Goal: Complete application form

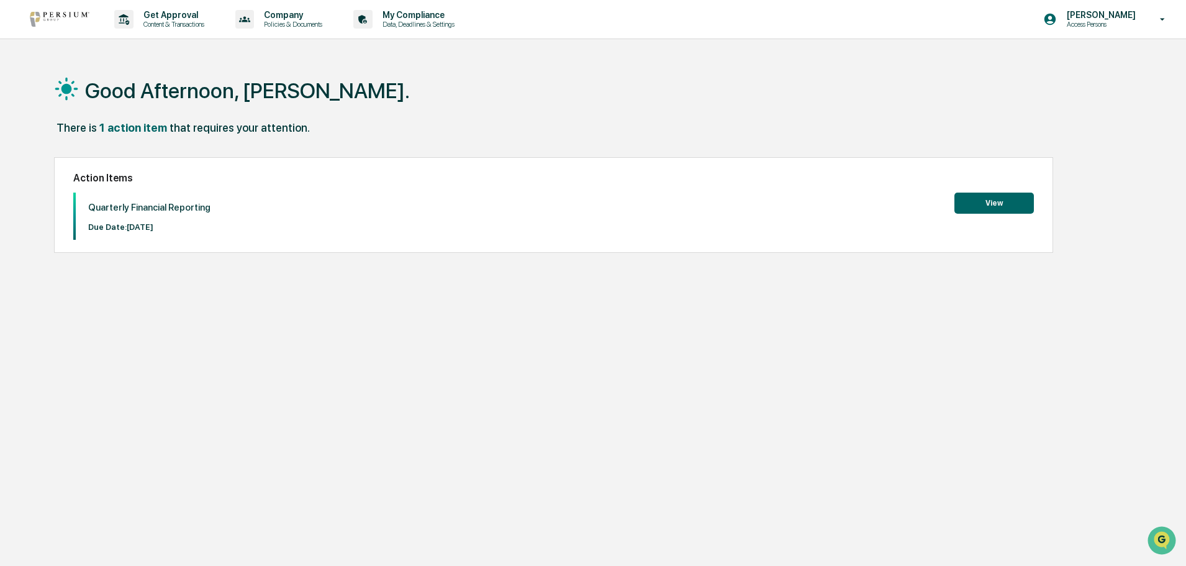
click at [973, 198] on button "View" at bounding box center [993, 203] width 79 height 21
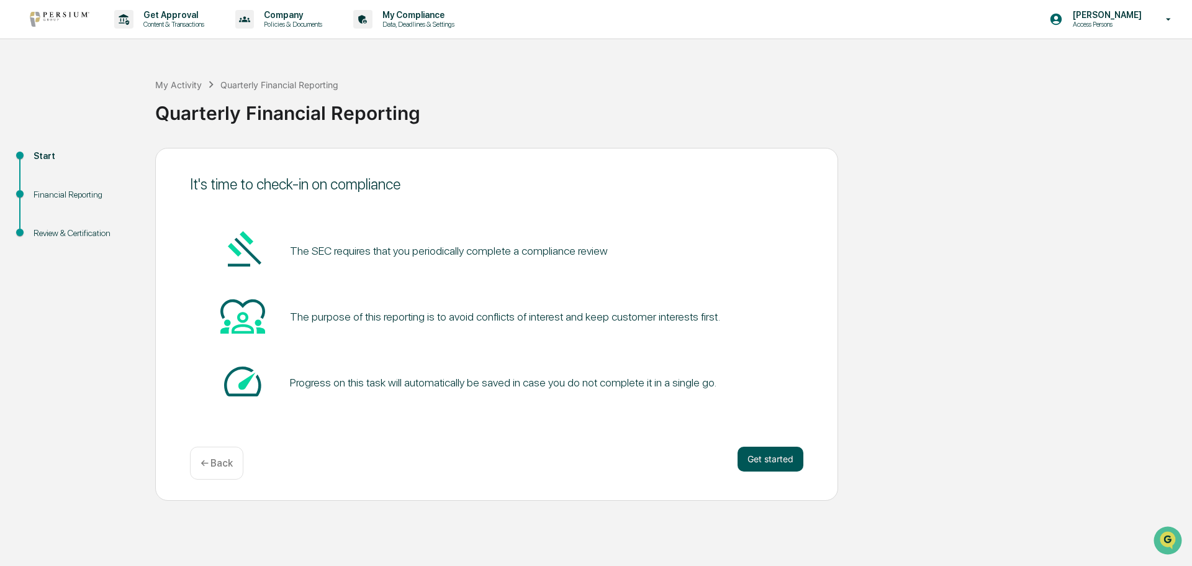
click at [769, 455] on button "Get started" at bounding box center [771, 458] width 66 height 25
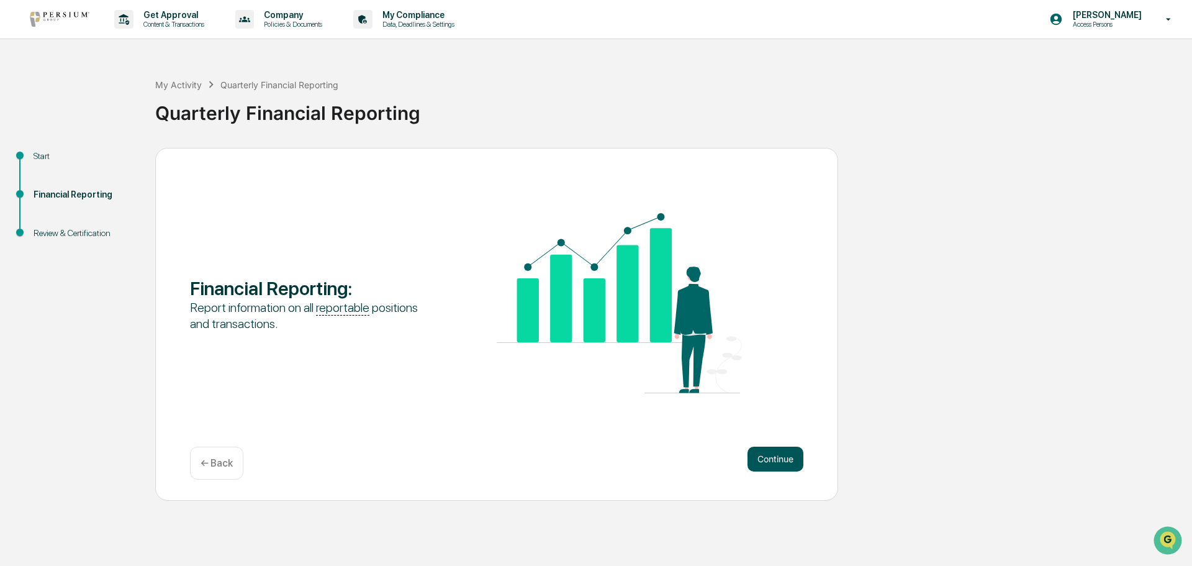
click at [760, 457] on button "Continue" at bounding box center [776, 458] width 56 height 25
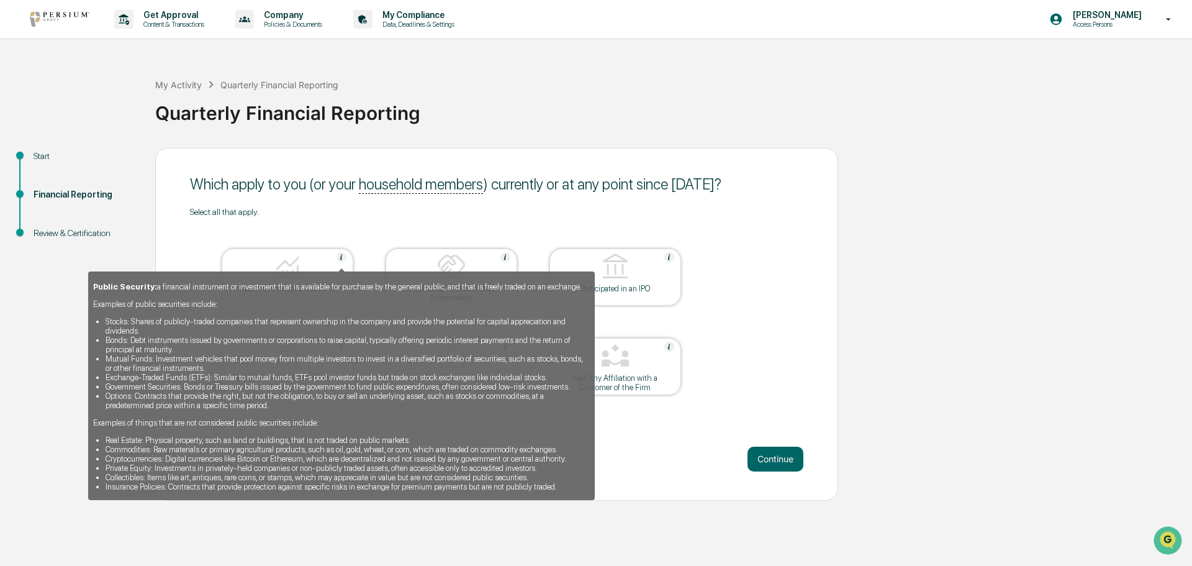
click at [340, 255] on img at bounding box center [342, 257] width 10 height 10
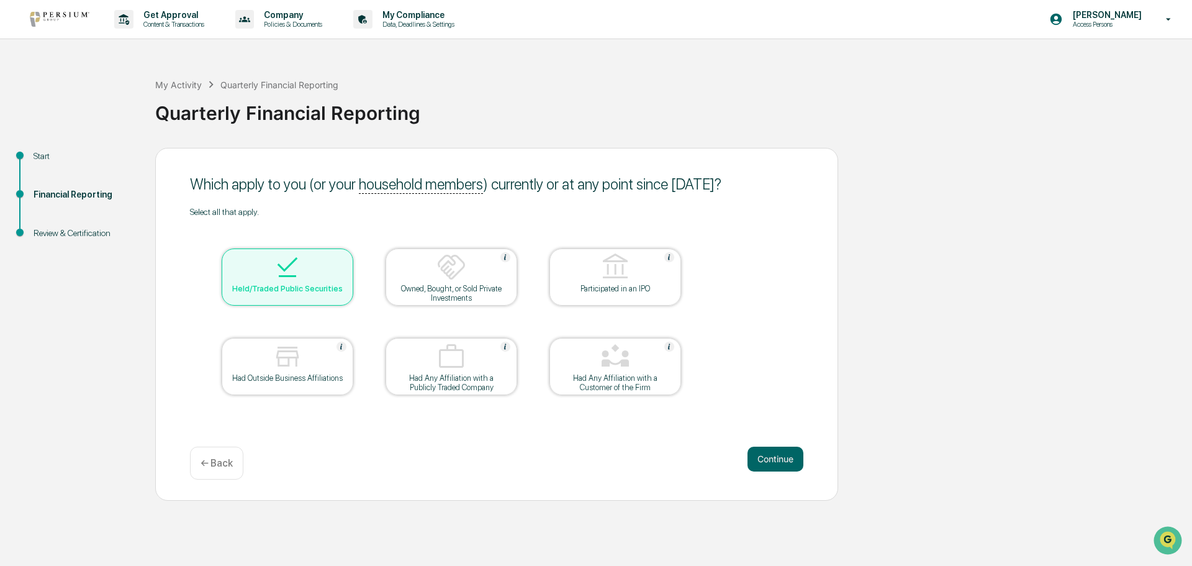
click at [340, 255] on div at bounding box center [287, 268] width 124 height 32
click at [290, 294] on div "Held/Traded Public Securities" at bounding box center [288, 276] width 132 height 57
click at [780, 458] on button "Continue" at bounding box center [776, 458] width 56 height 25
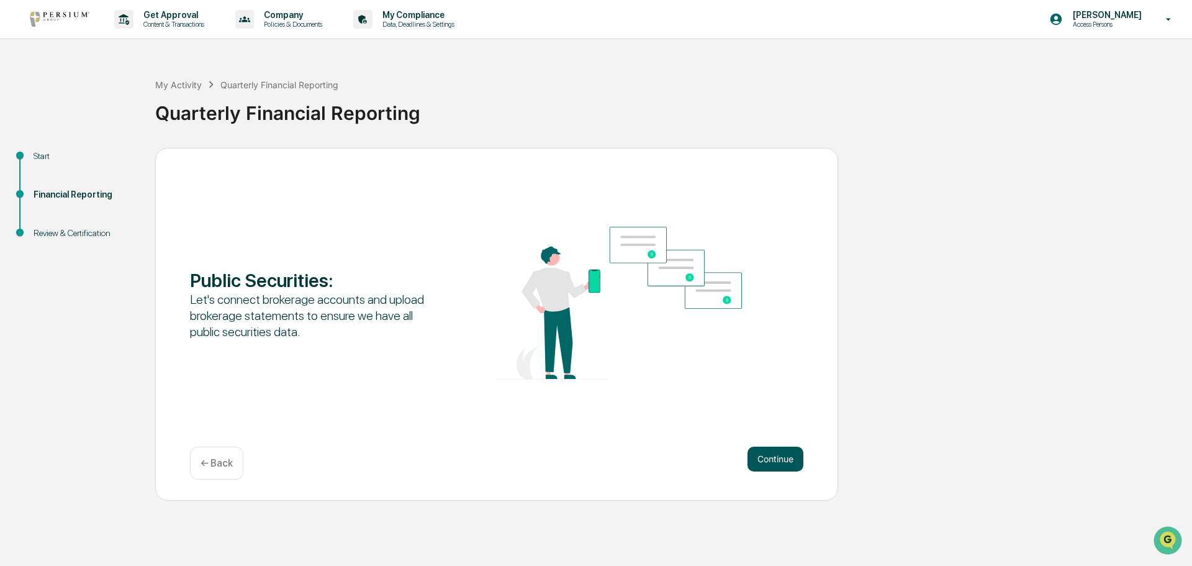
click at [767, 460] on button "Continue" at bounding box center [776, 458] width 56 height 25
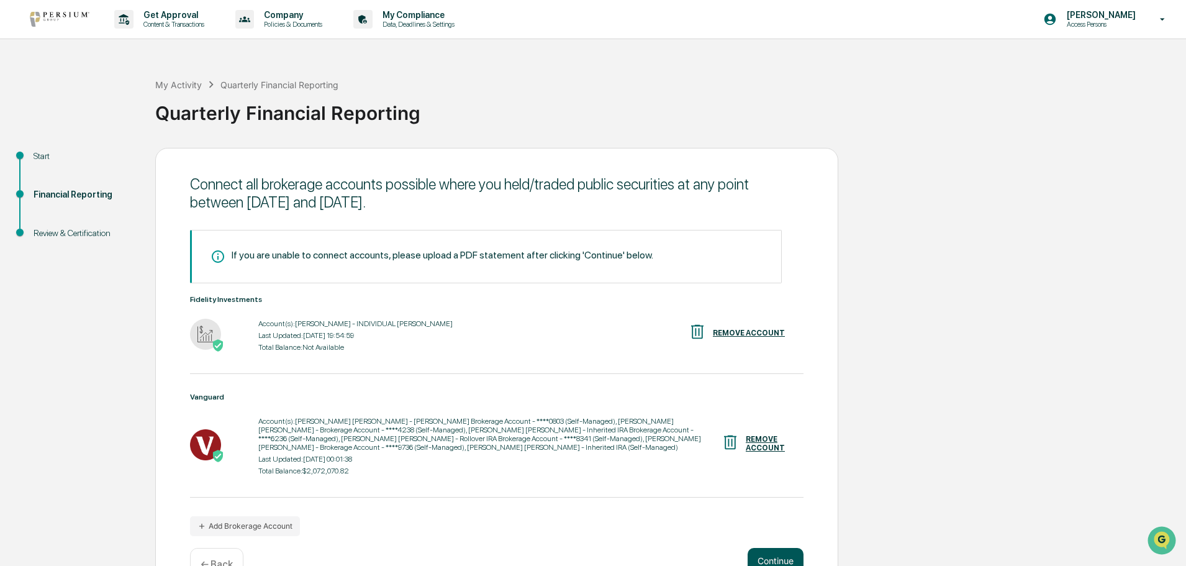
click at [786, 556] on button "Continue" at bounding box center [776, 560] width 56 height 25
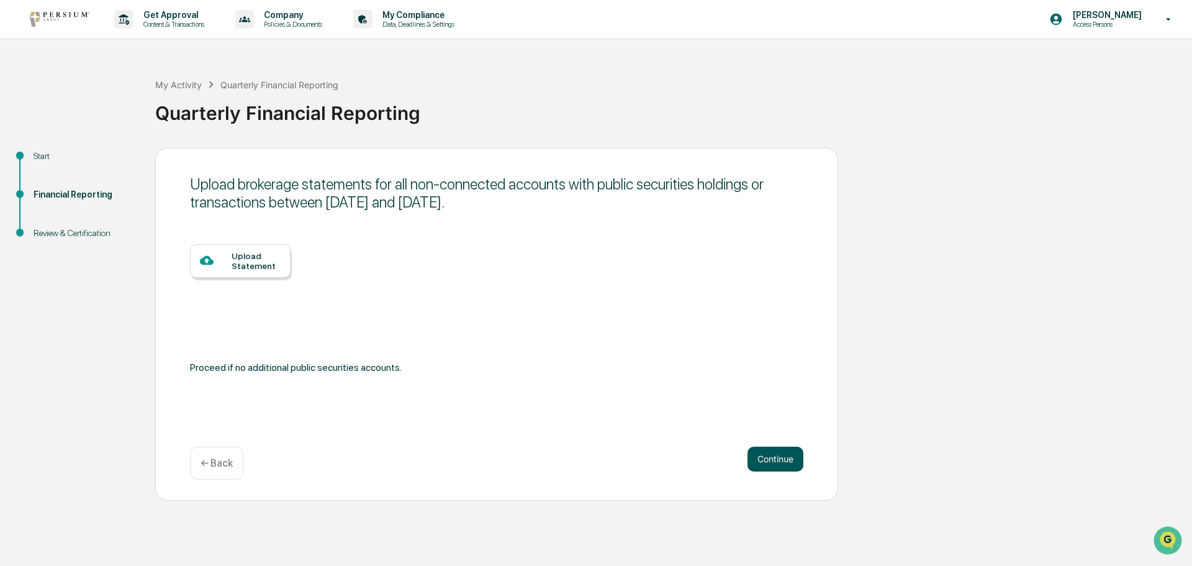
click at [764, 464] on button "Continue" at bounding box center [776, 458] width 56 height 25
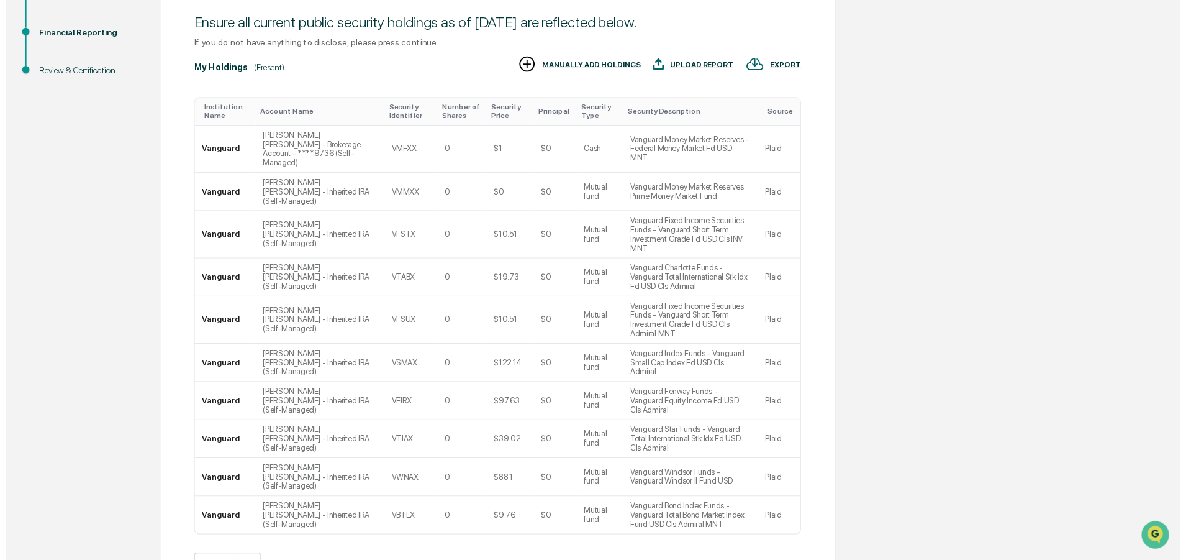
scroll to position [169, 0]
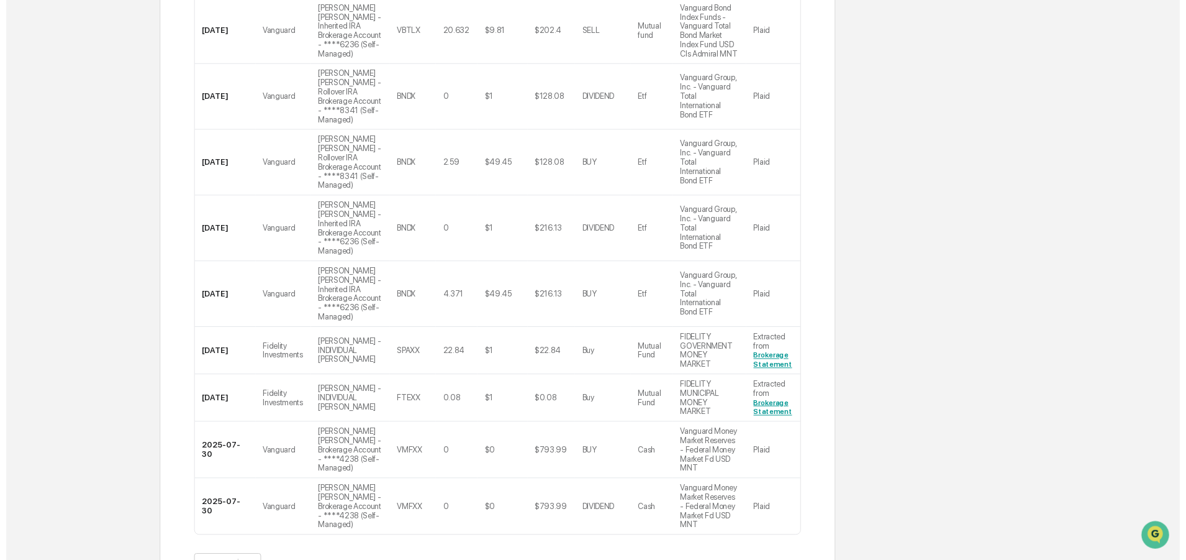
scroll to position [400, 0]
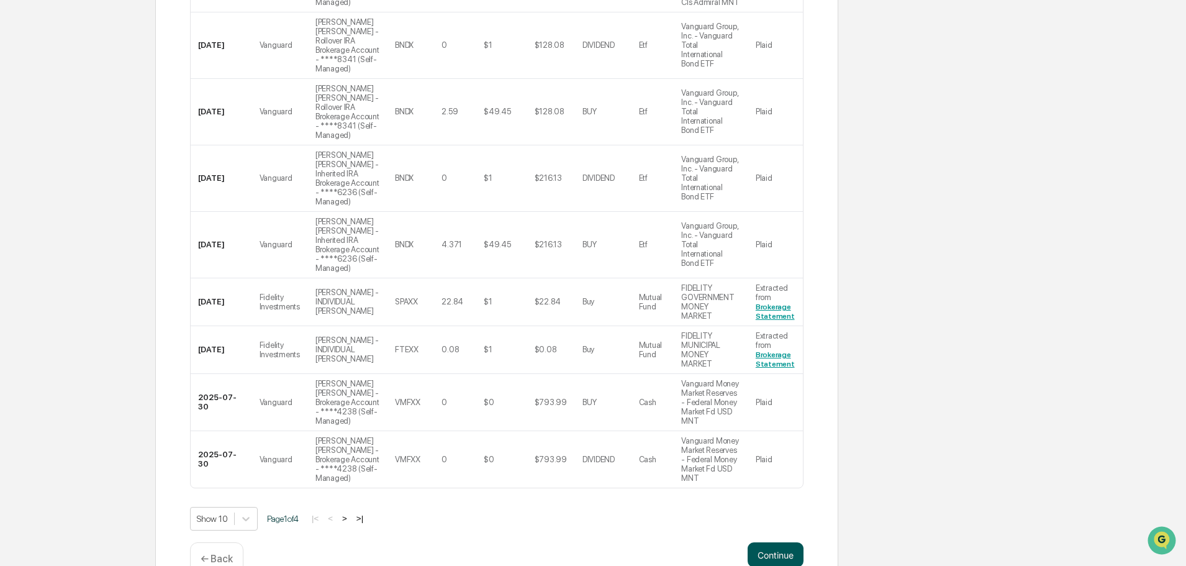
click at [764, 542] on button "Continue" at bounding box center [776, 554] width 56 height 25
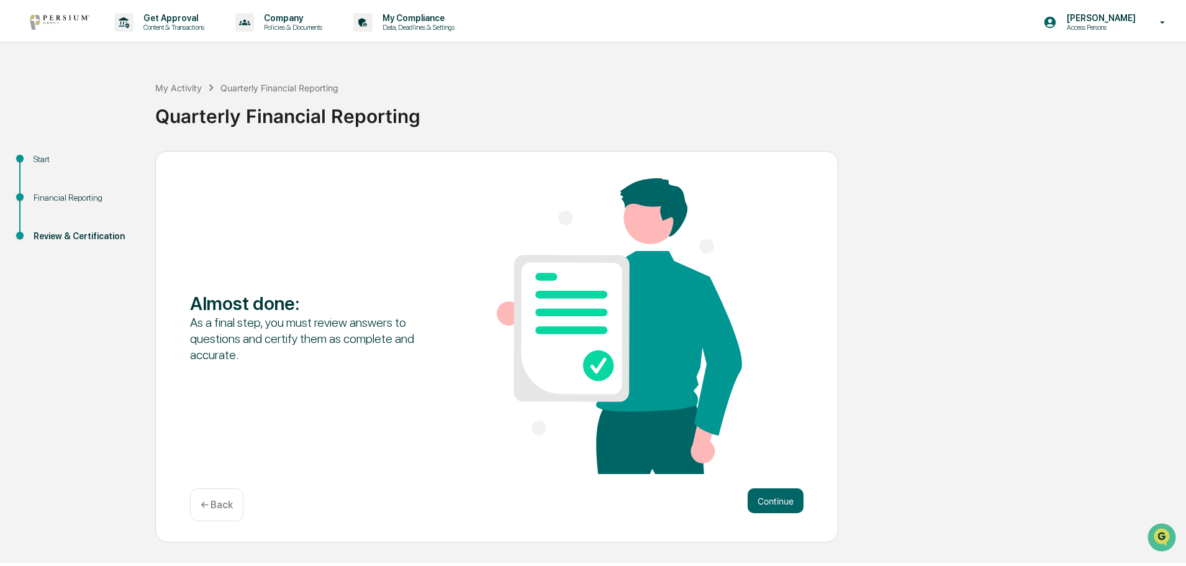
scroll to position [0, 0]
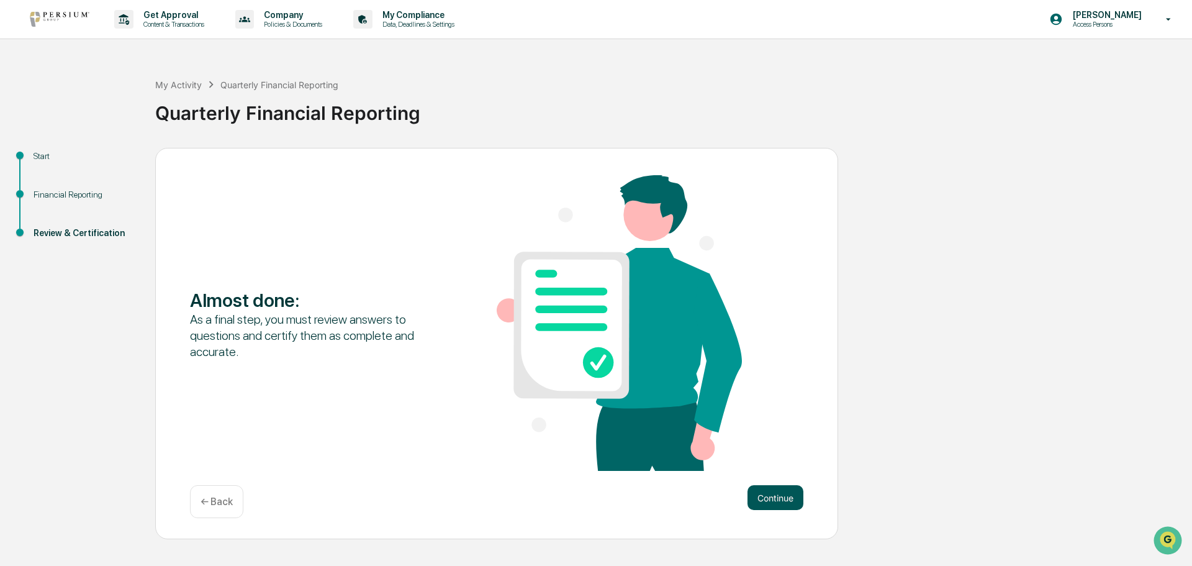
click at [764, 496] on button "Continue" at bounding box center [776, 497] width 56 height 25
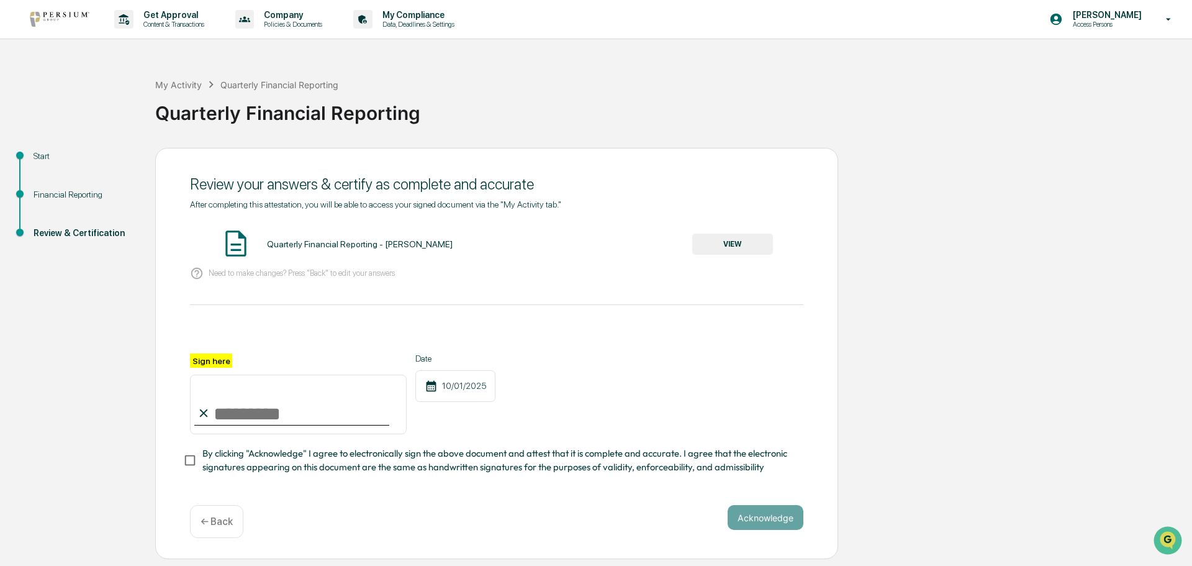
click at [261, 410] on input "Sign here" at bounding box center [298, 404] width 217 height 60
type input "**********"
click at [753, 521] on button "Acknowledge" at bounding box center [766, 517] width 76 height 25
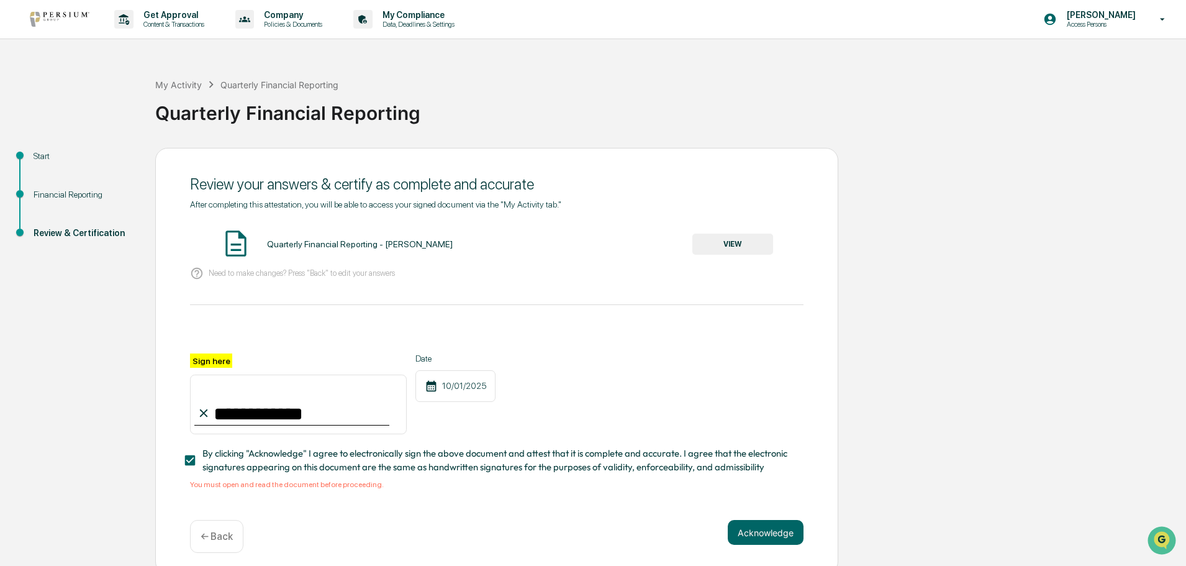
click at [746, 239] on button "VIEW" at bounding box center [732, 243] width 81 height 21
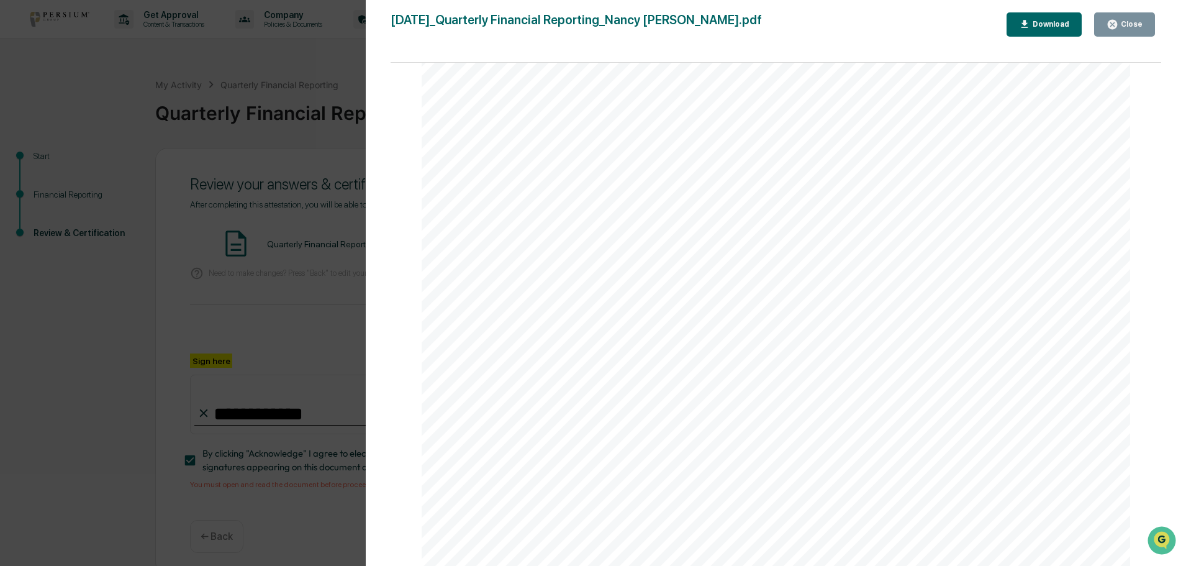
scroll to position [14, 0]
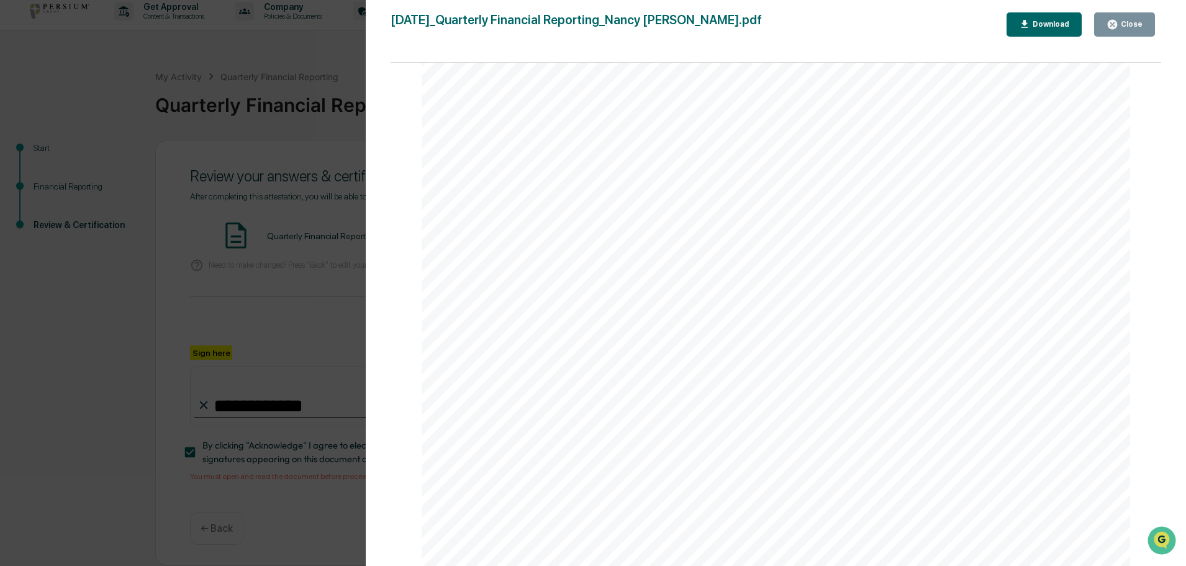
click at [1128, 22] on div "Close" at bounding box center [1130, 24] width 24 height 9
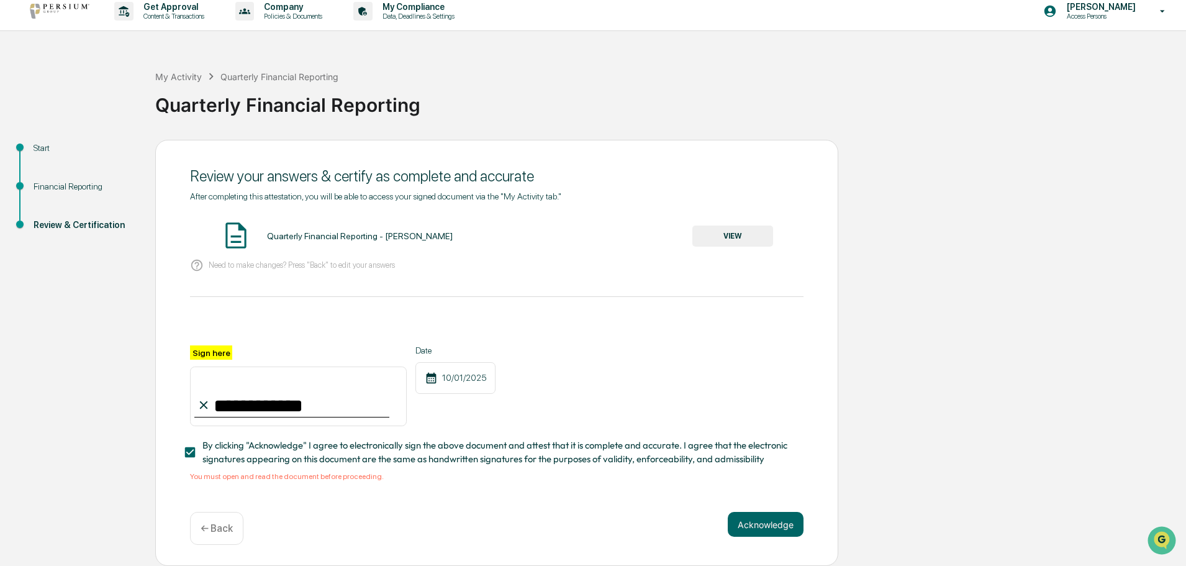
click at [59, 180] on div "Financial Reporting" at bounding box center [85, 186] width 102 height 13
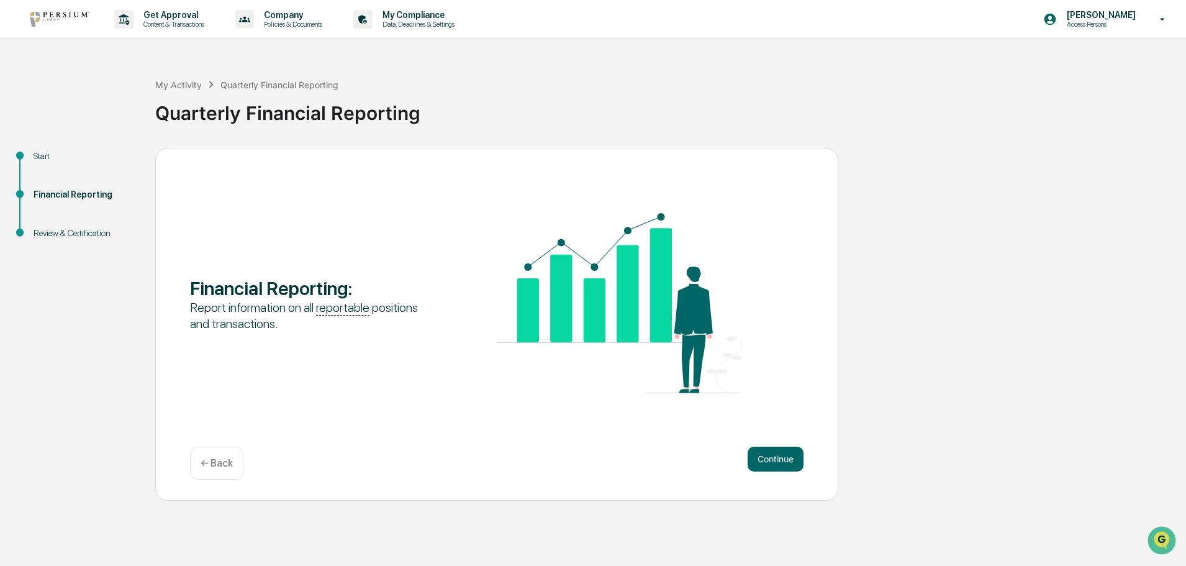
scroll to position [0, 0]
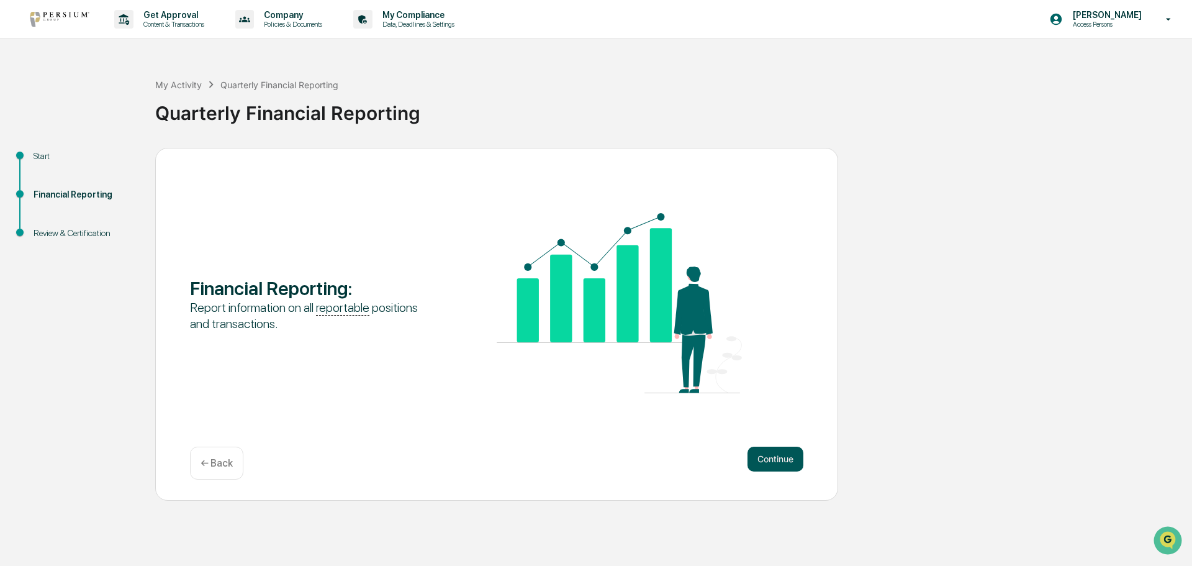
click at [768, 463] on button "Continue" at bounding box center [776, 458] width 56 height 25
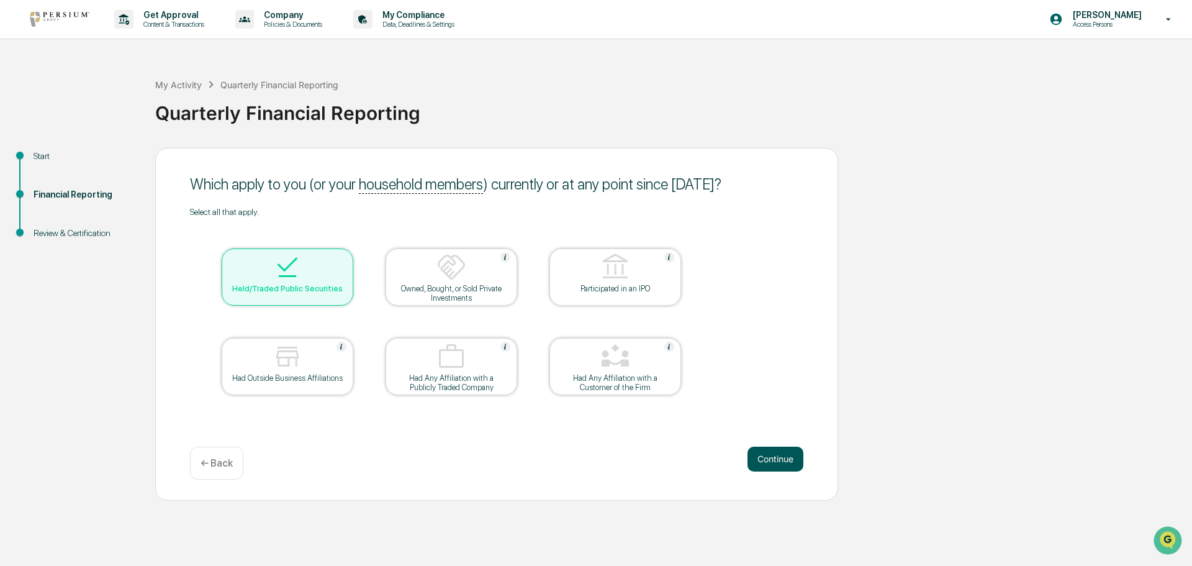
click at [762, 456] on button "Continue" at bounding box center [776, 458] width 56 height 25
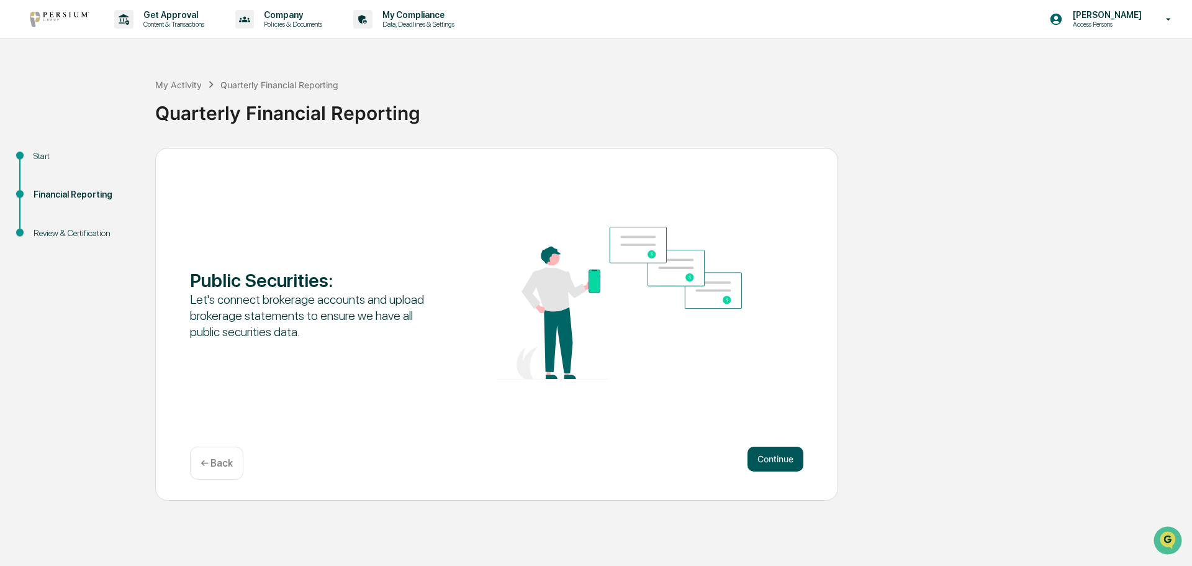
click at [763, 463] on button "Continue" at bounding box center [776, 458] width 56 height 25
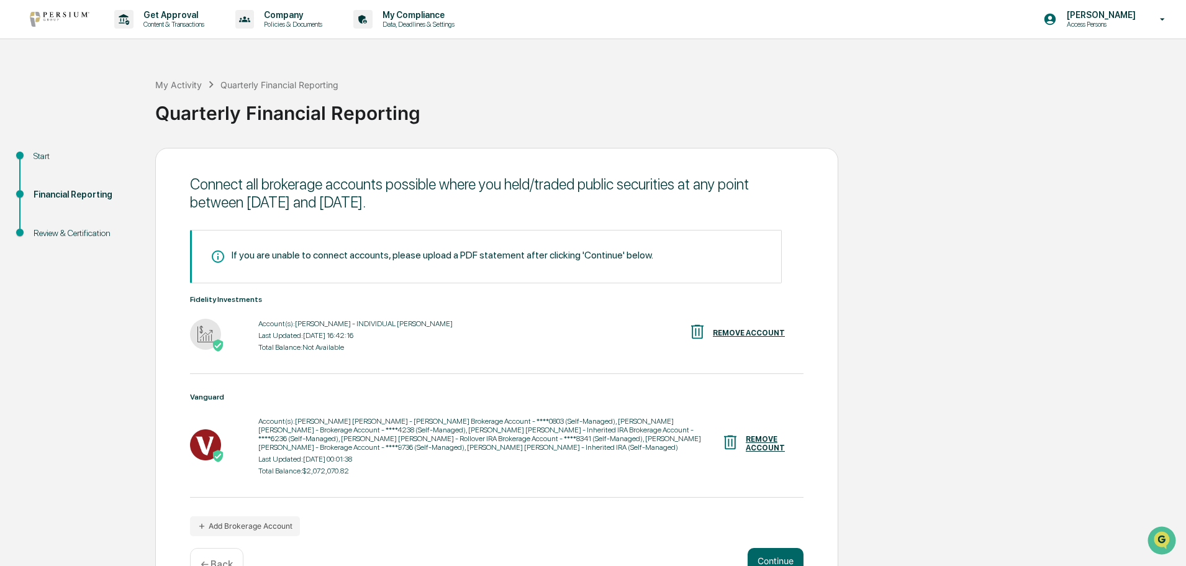
click at [291, 340] on div "Last Updated: [DATE] 16:42:16" at bounding box center [355, 335] width 194 height 9
click at [218, 346] on img at bounding box center [218, 345] width 12 height 12
click at [323, 353] on div "Account(s): [PERSON_NAME] - INDIVIDUAL [PERSON_NAME] Last Updated: [DATE] 16:42…" at bounding box center [355, 335] width 194 height 39
click at [319, 343] on div "Account(s): [PERSON_NAME] - INDIVIDUAL [PERSON_NAME] Last Updated: [DATE] 16:42…" at bounding box center [355, 335] width 194 height 39
click at [232, 302] on div "Fidelity Investments" at bounding box center [497, 299] width 614 height 9
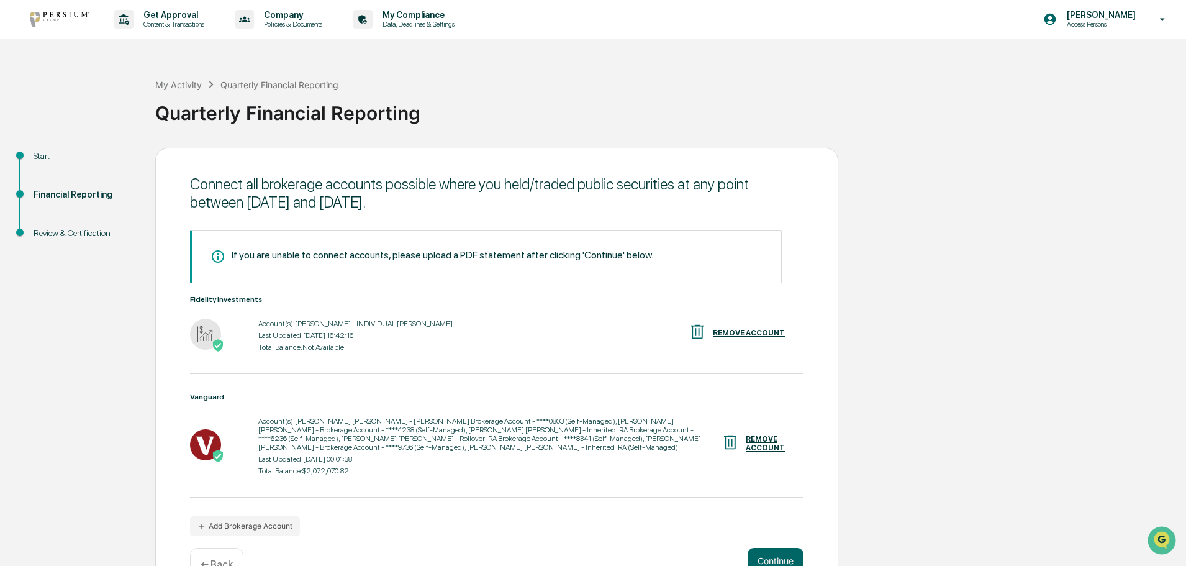
click at [216, 349] on img at bounding box center [218, 345] width 12 height 12
click at [211, 340] on img at bounding box center [205, 334] width 31 height 31
click at [769, 551] on button "Continue" at bounding box center [776, 560] width 56 height 25
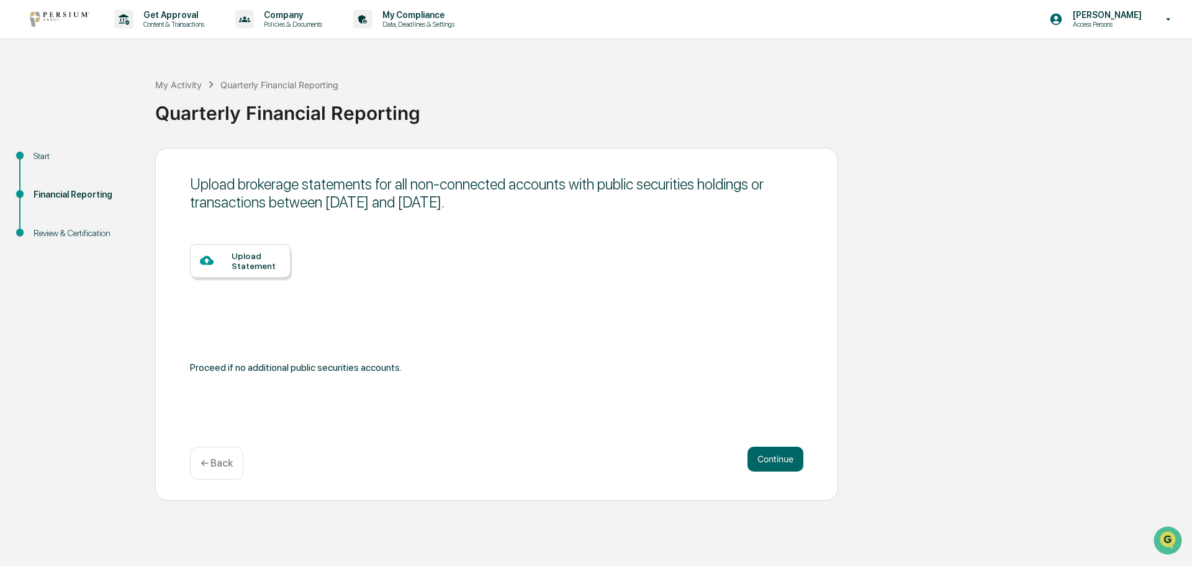
click at [255, 261] on div "Upload Statement" at bounding box center [256, 261] width 49 height 20
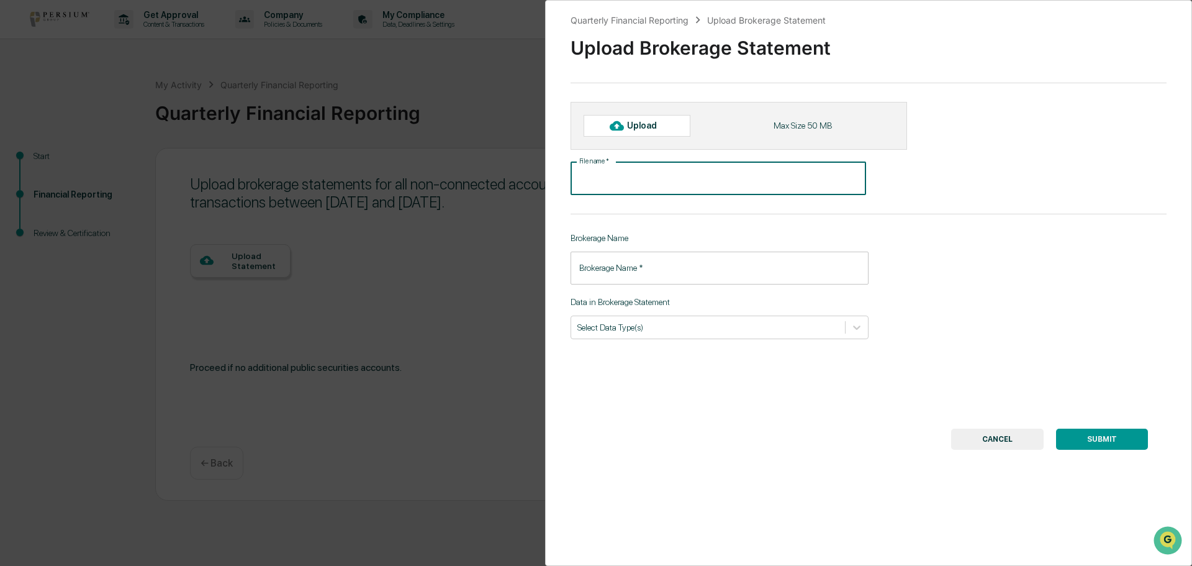
click at [633, 179] on input "File name   *" at bounding box center [719, 178] width 296 height 33
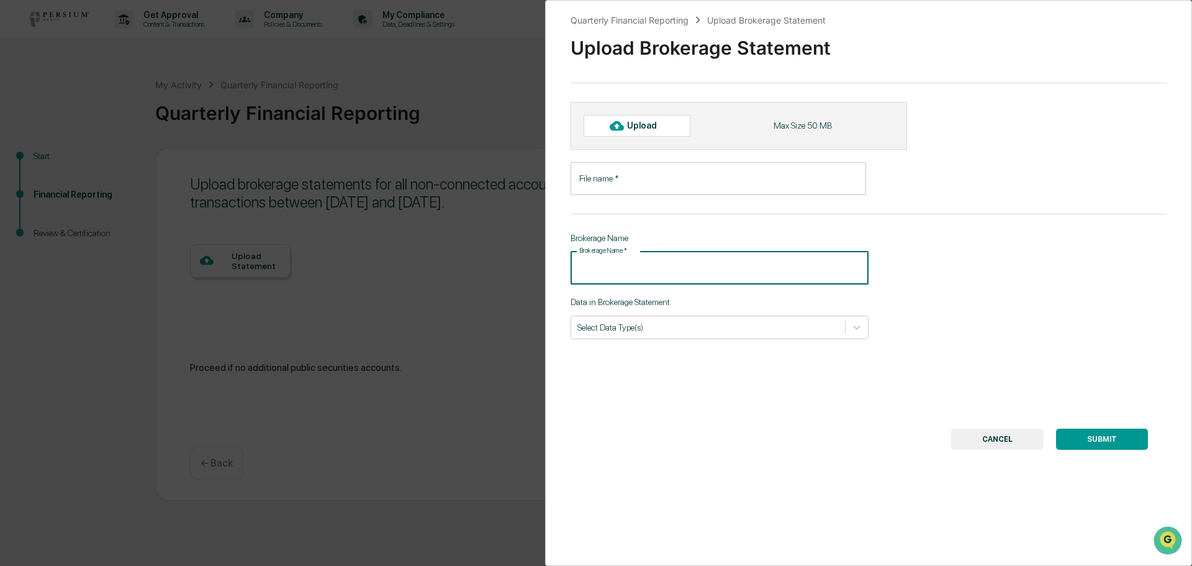
click at [649, 268] on input "Brokerage Name   *" at bounding box center [720, 268] width 298 height 33
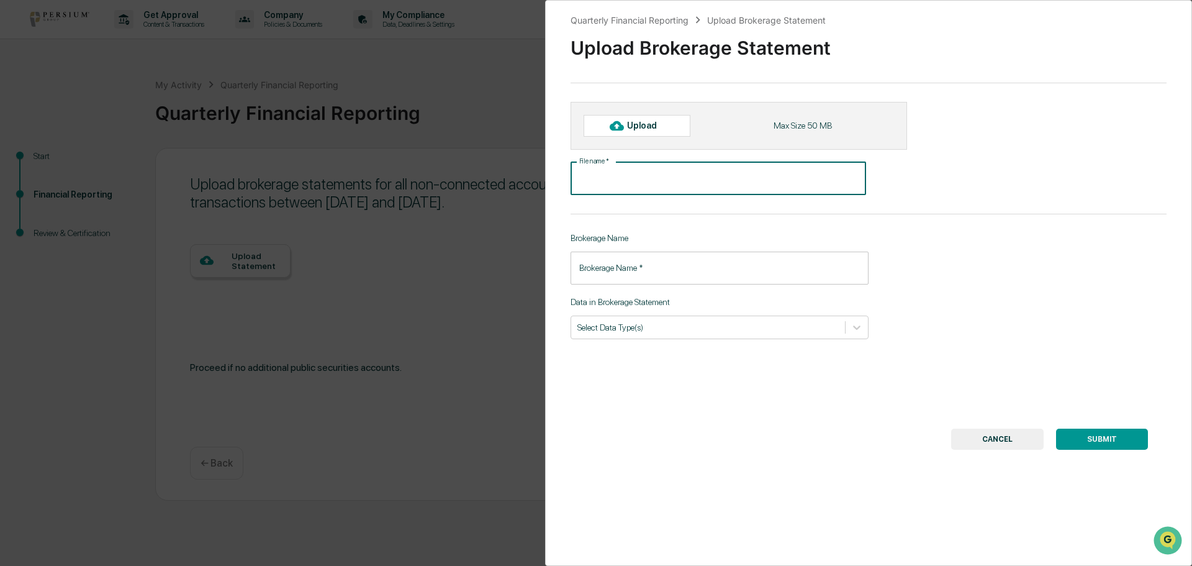
click at [653, 178] on input "File name   *" at bounding box center [719, 178] width 296 height 33
type input "**********"
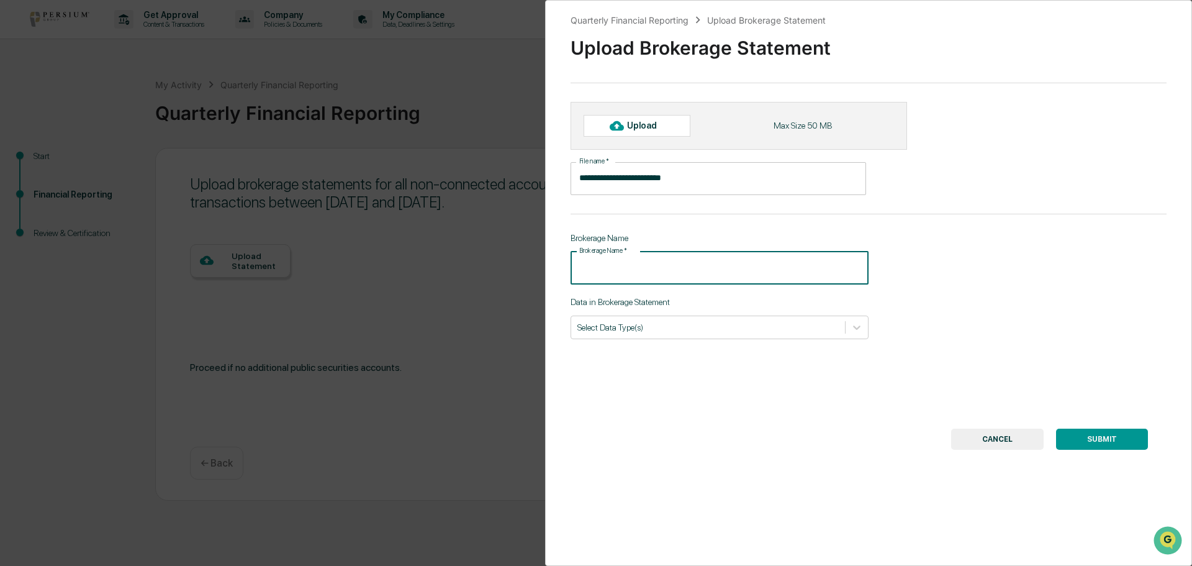
click at [639, 264] on input "Brokerage Name   *" at bounding box center [720, 268] width 298 height 33
type input "********"
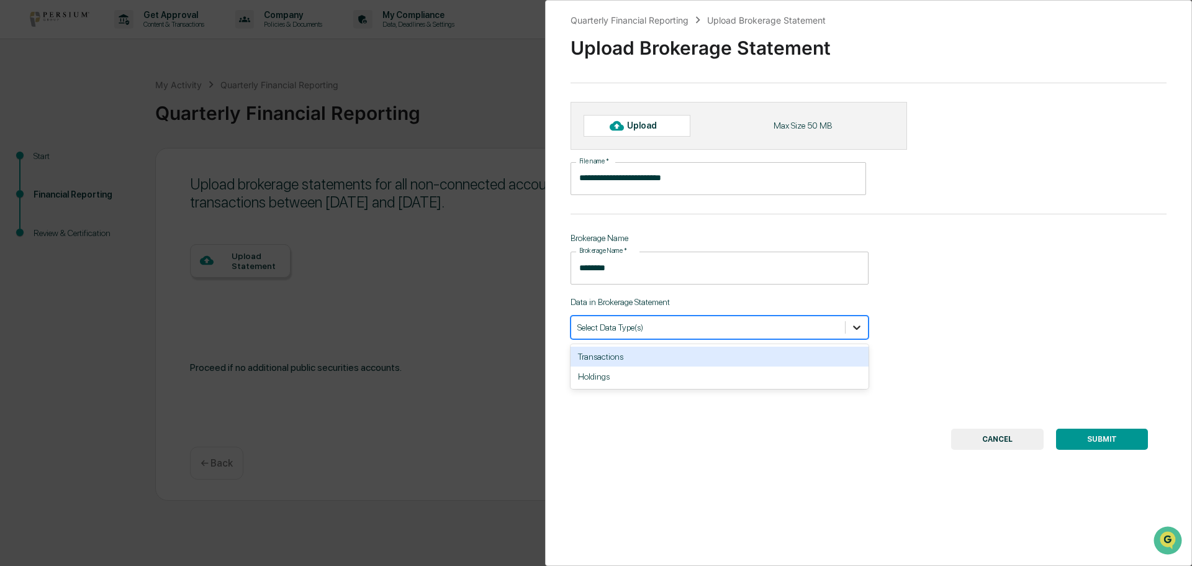
click at [851, 324] on icon at bounding box center [857, 327] width 12 height 12
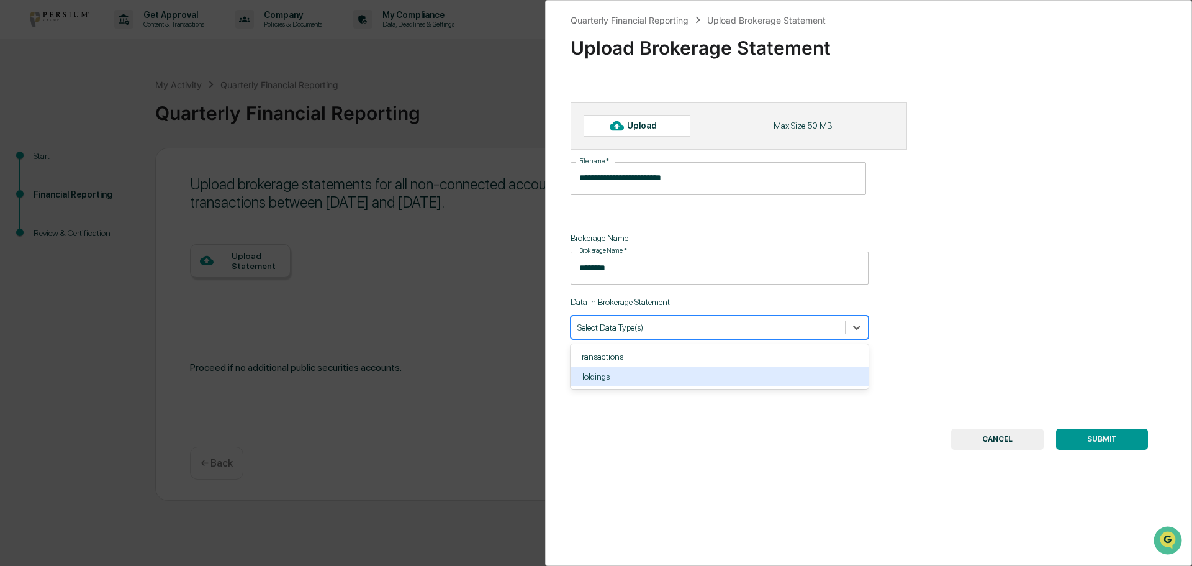
click at [607, 379] on div "Holdings" at bounding box center [720, 376] width 298 height 20
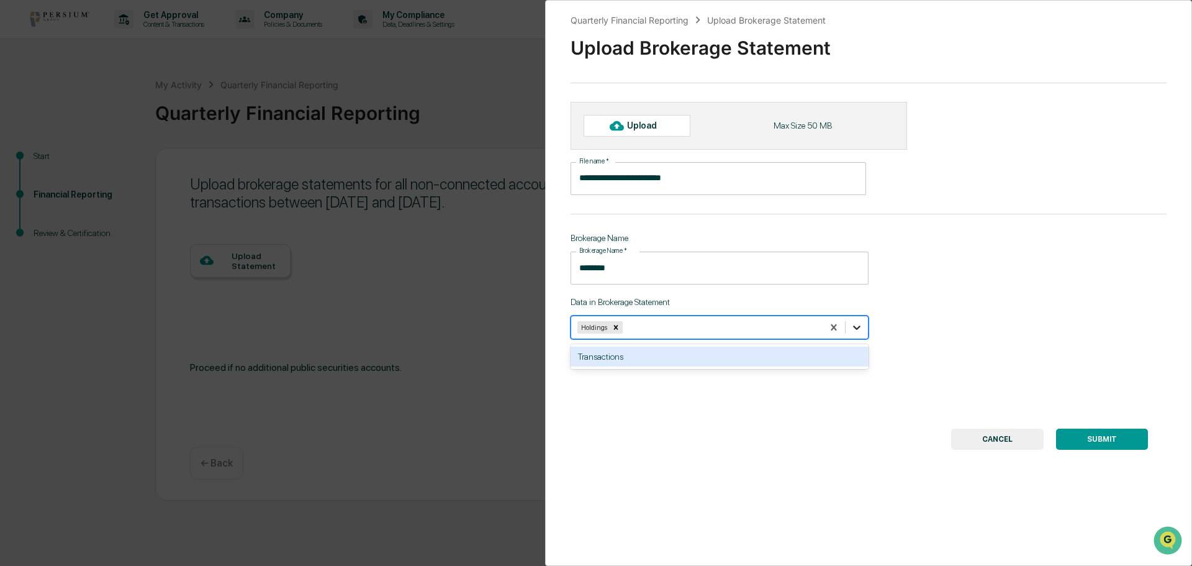
click at [853, 330] on icon at bounding box center [856, 327] width 7 height 4
click at [641, 360] on div "Transactions" at bounding box center [720, 357] width 298 height 20
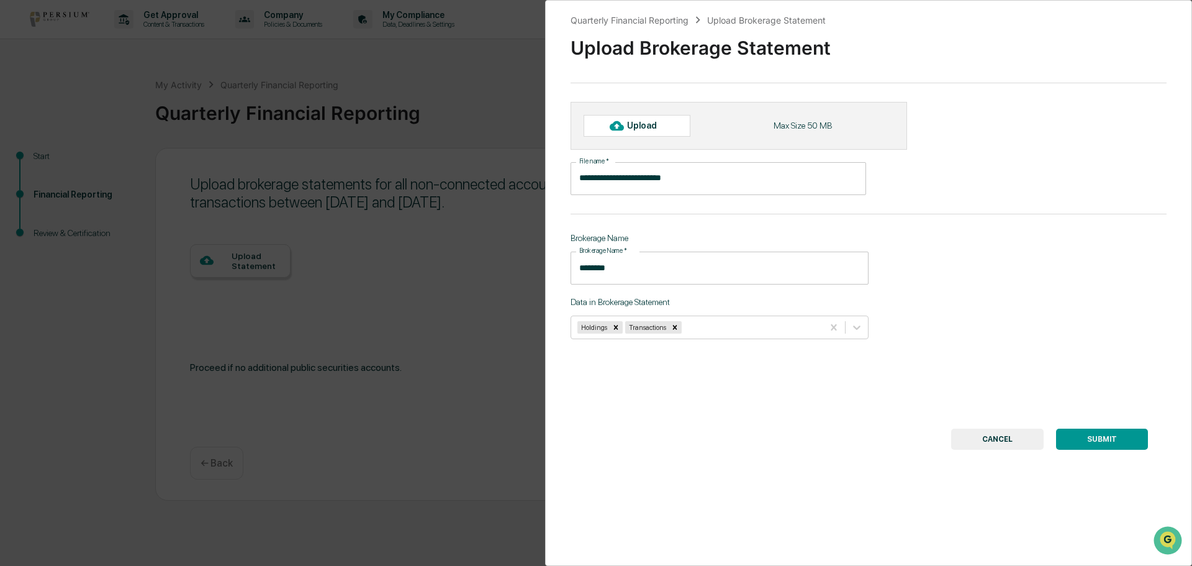
click at [648, 124] on div "Upload" at bounding box center [647, 125] width 40 height 10
type input "**********"
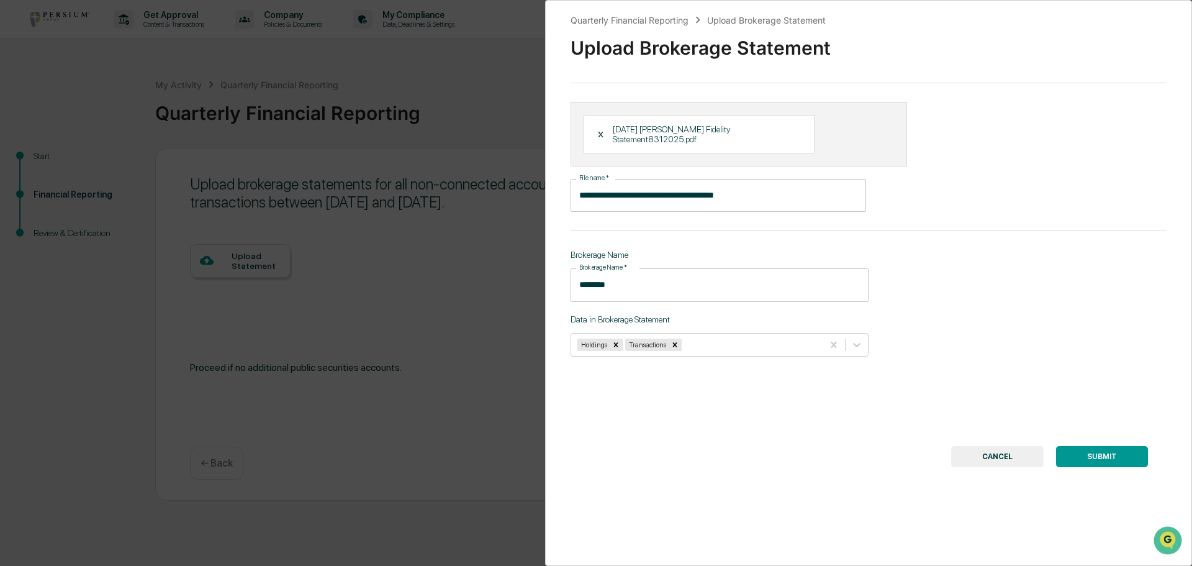
click at [1087, 449] on button "SUBMIT" at bounding box center [1102, 456] width 92 height 21
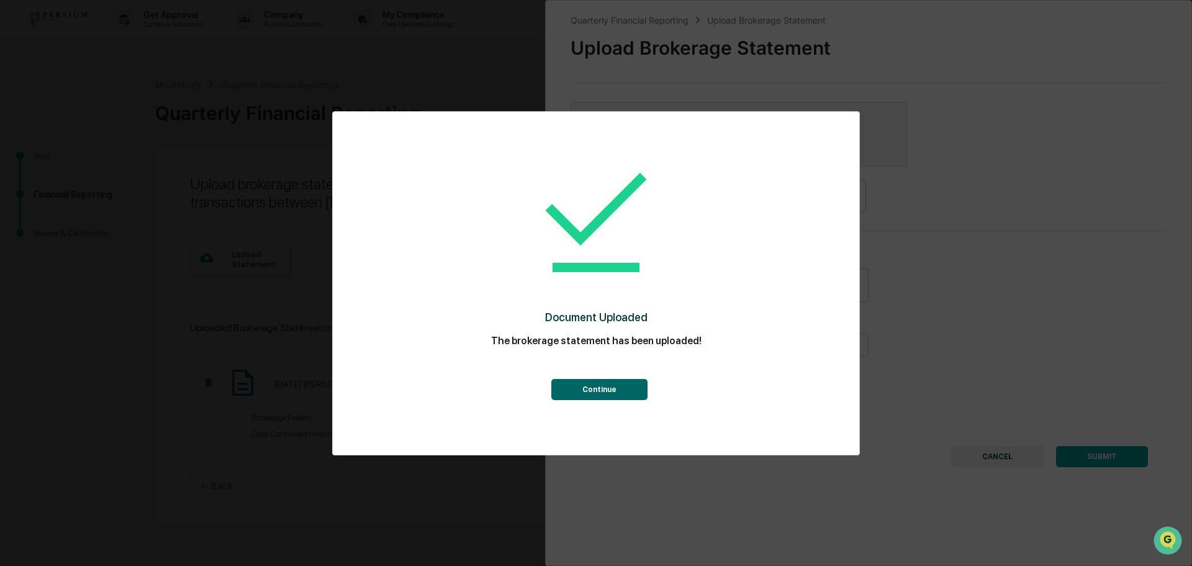
click at [601, 392] on button "Continue" at bounding box center [599, 389] width 96 height 21
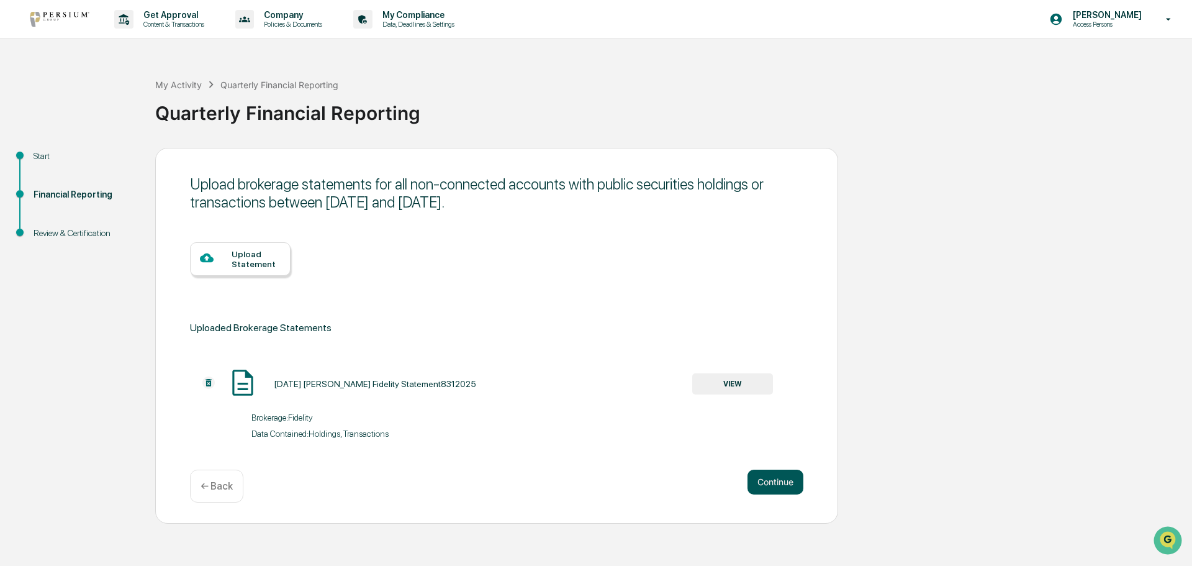
click at [781, 484] on button "Continue" at bounding box center [776, 481] width 56 height 25
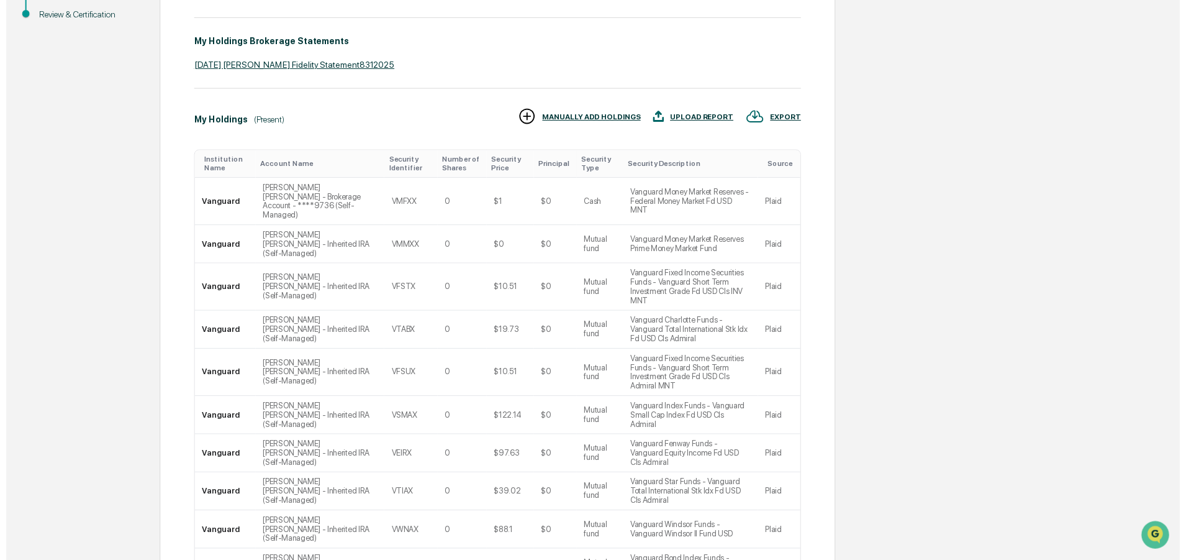
scroll to position [279, 0]
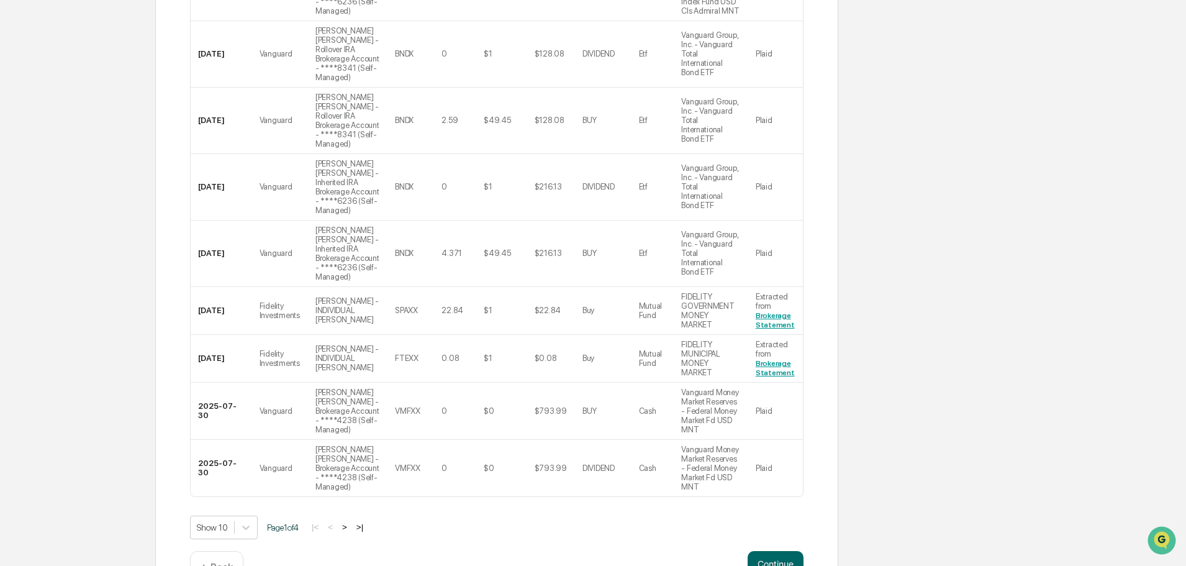
scroll to position [510, 0]
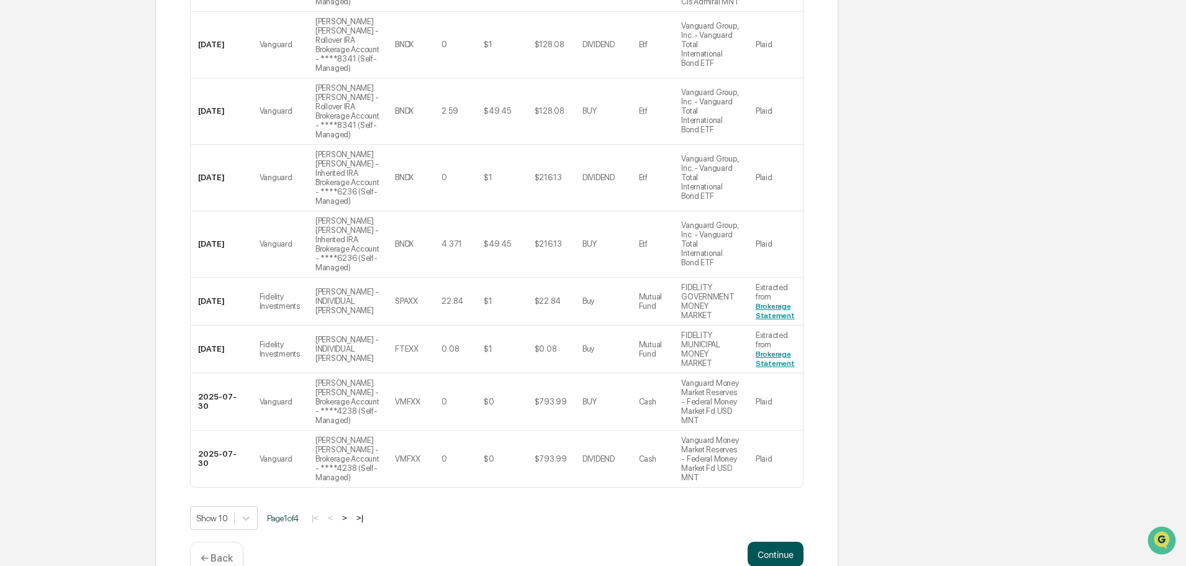
click at [769, 542] on button "Continue" at bounding box center [776, 554] width 56 height 25
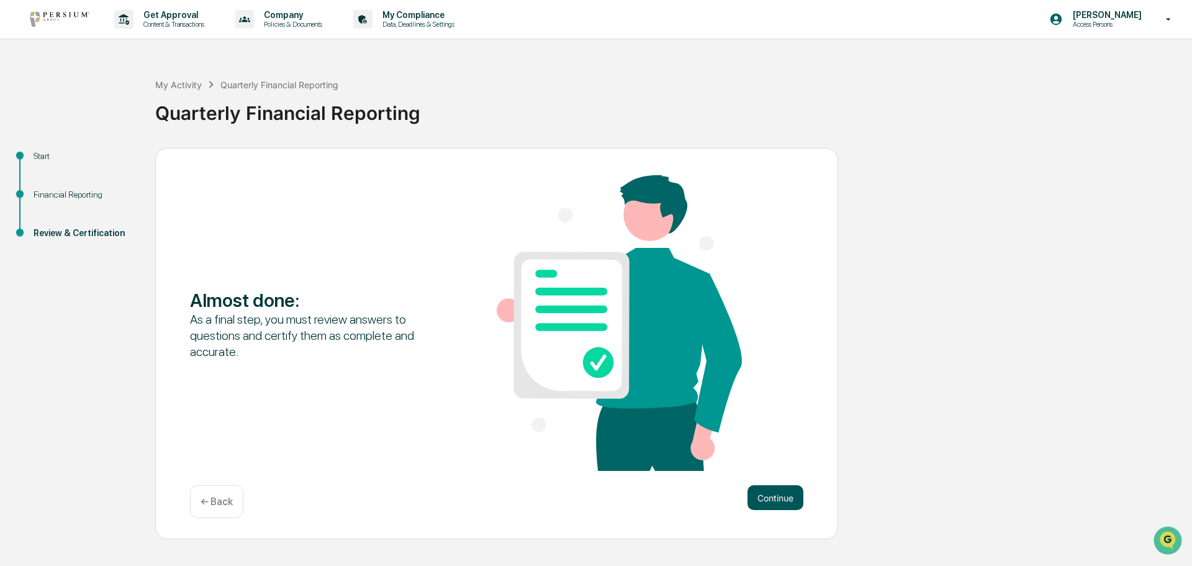
click at [763, 494] on button "Continue" at bounding box center [776, 497] width 56 height 25
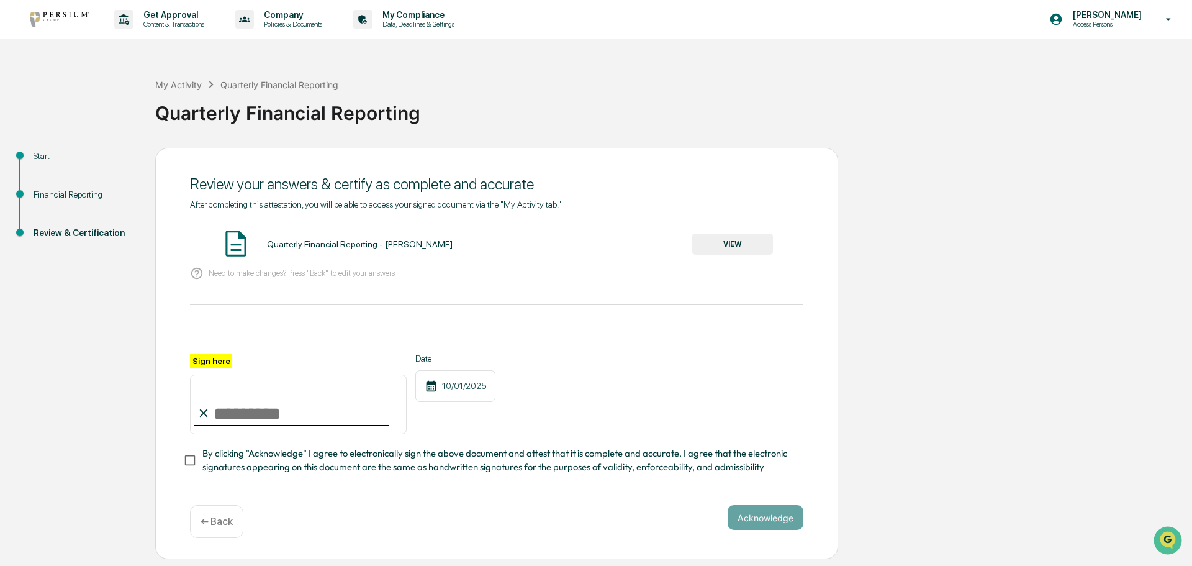
click at [233, 414] on input "Sign here" at bounding box center [298, 404] width 217 height 60
type input "**********"
click at [729, 245] on button "VIEW" at bounding box center [732, 243] width 81 height 21
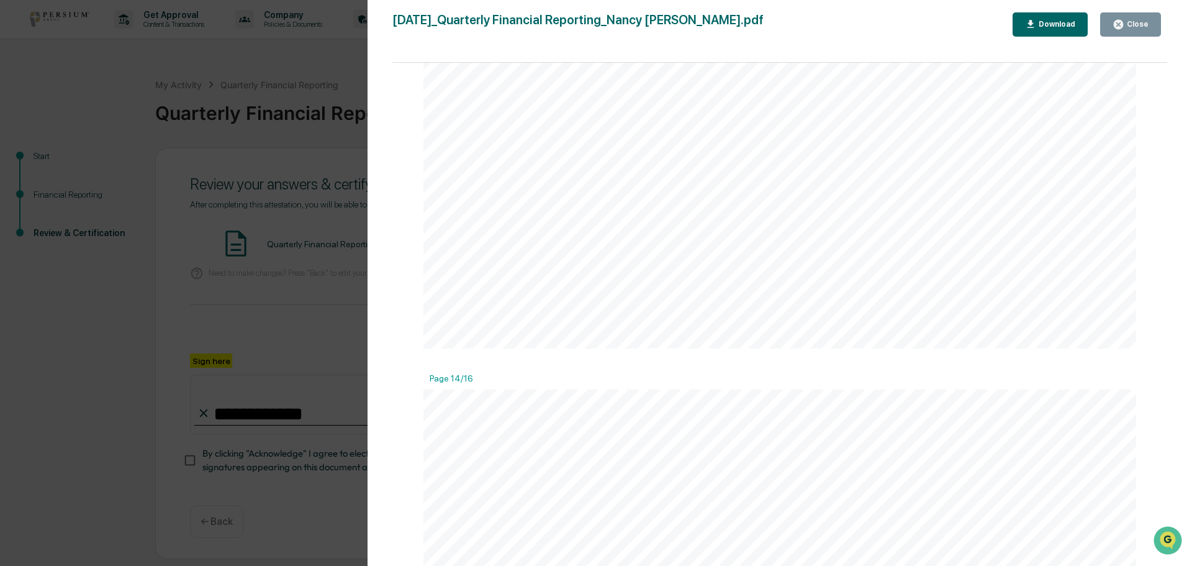
scroll to position [11157, 0]
click at [1127, 20] on div "Close" at bounding box center [1137, 24] width 24 height 9
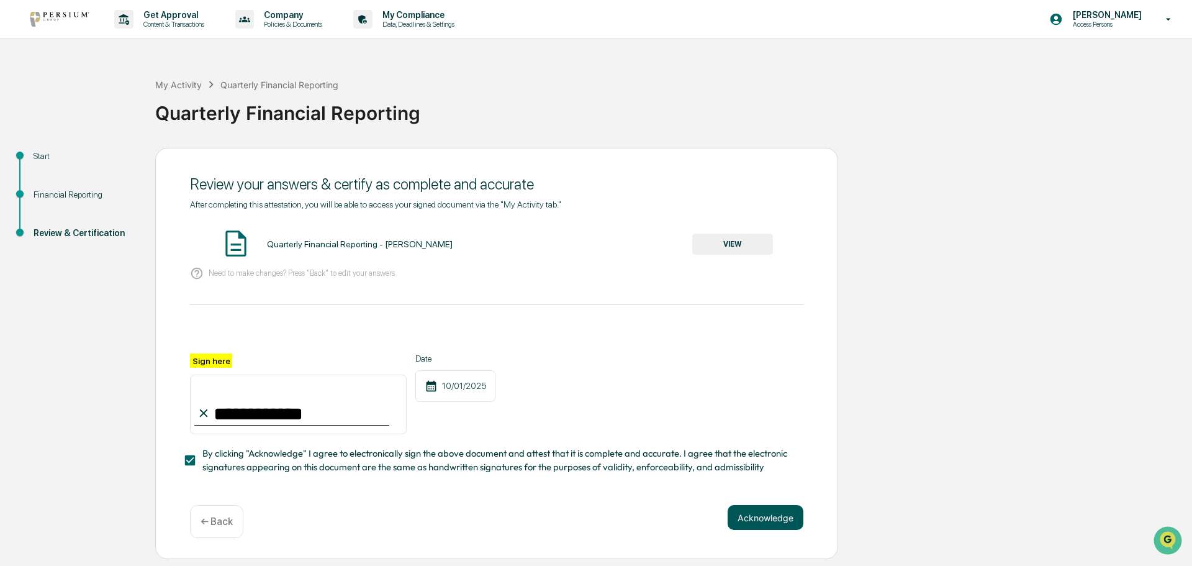
click at [753, 520] on button "Acknowledge" at bounding box center [766, 517] width 76 height 25
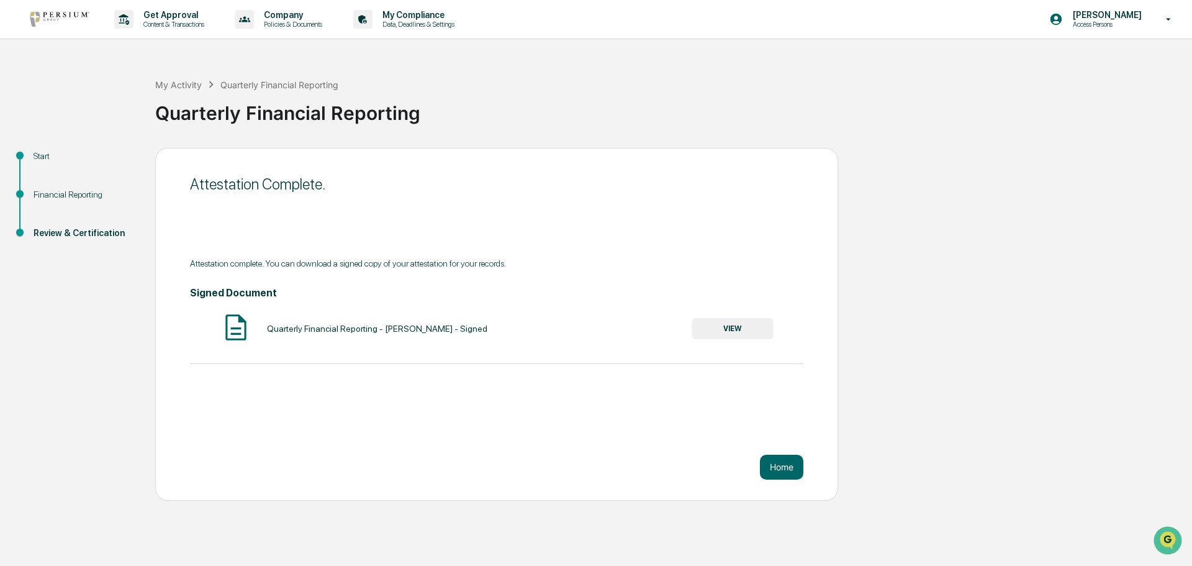
click at [728, 327] on button "VIEW" at bounding box center [732, 328] width 81 height 21
